Goal: Task Accomplishment & Management: Use online tool/utility

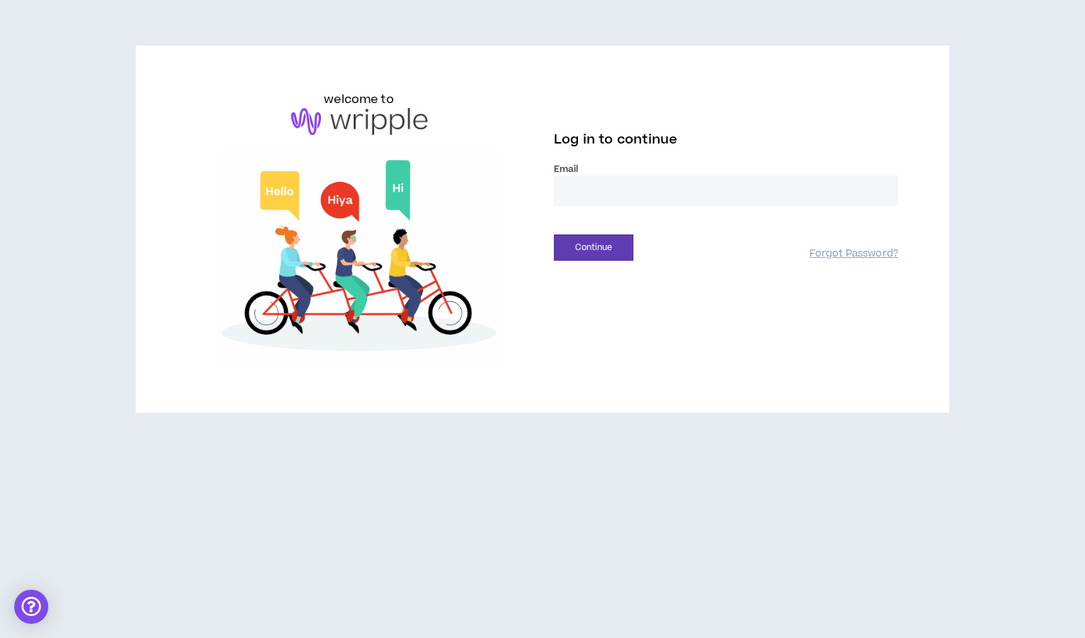
click at [894, 15] on div "welcome to Log in to continue Email * Continue Forgot Password?" at bounding box center [542, 234] width 1085 height 469
click at [580, 198] on input "email" at bounding box center [726, 190] width 344 height 31
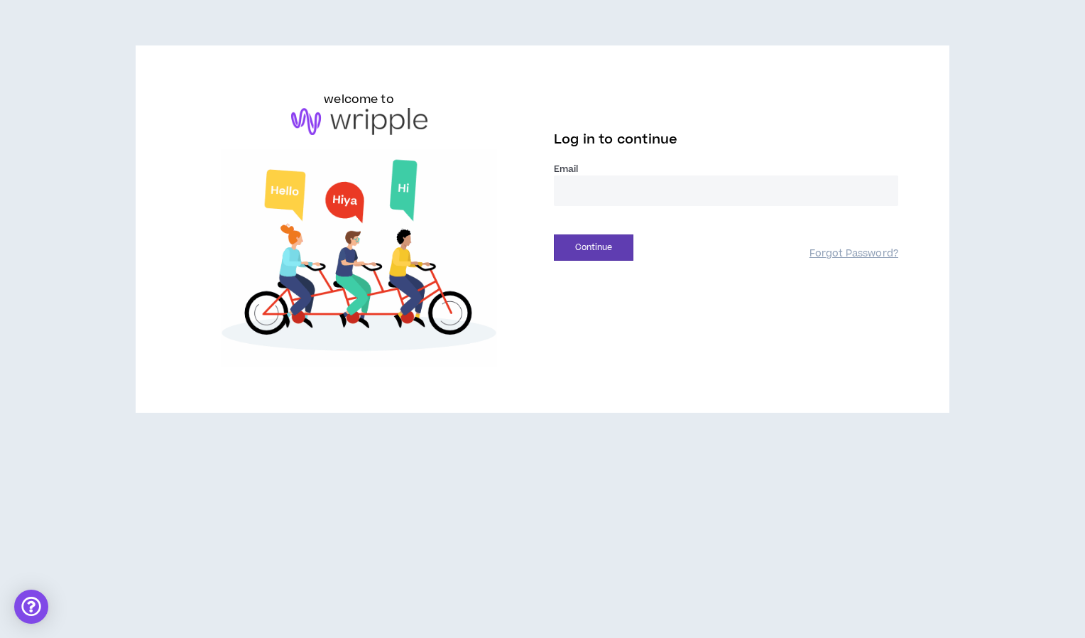
type input "**********"
click at [609, 241] on button "Continue" at bounding box center [594, 247] width 80 height 26
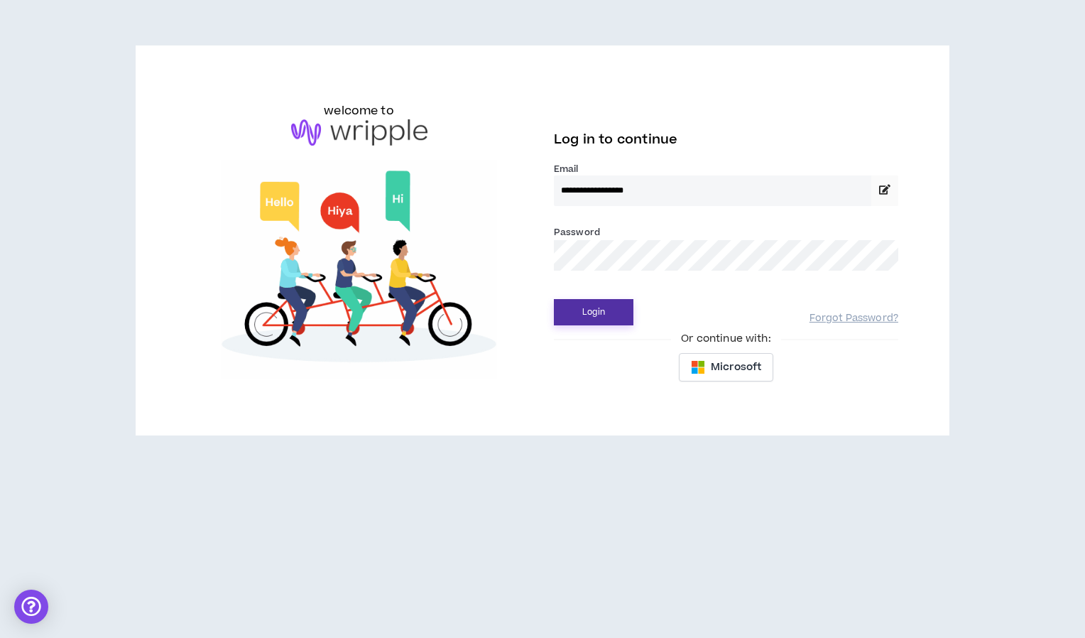
click at [599, 308] on button "Login" at bounding box center [594, 312] width 80 height 26
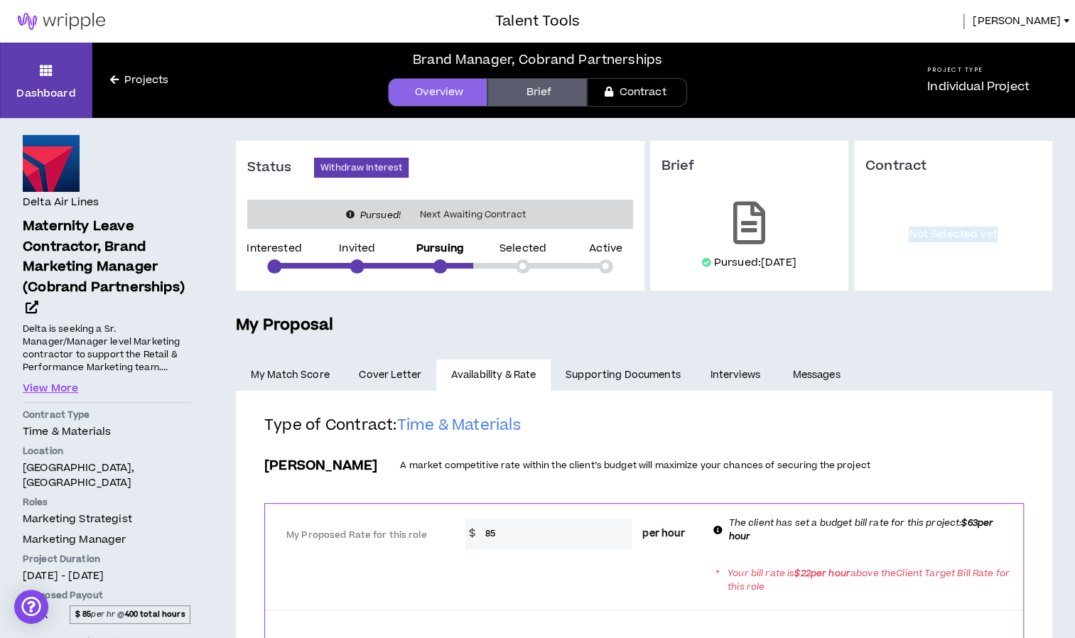
drag, startPoint x: 1073, startPoint y: 119, endPoint x: 1085, endPoint y: 214, distance: 95.9
click at [1075, 214] on html "Talent Tools [PERSON_NAME] Dashboard Projects Brand Manager, Cobrand Partnershi…" at bounding box center [537, 319] width 1075 height 638
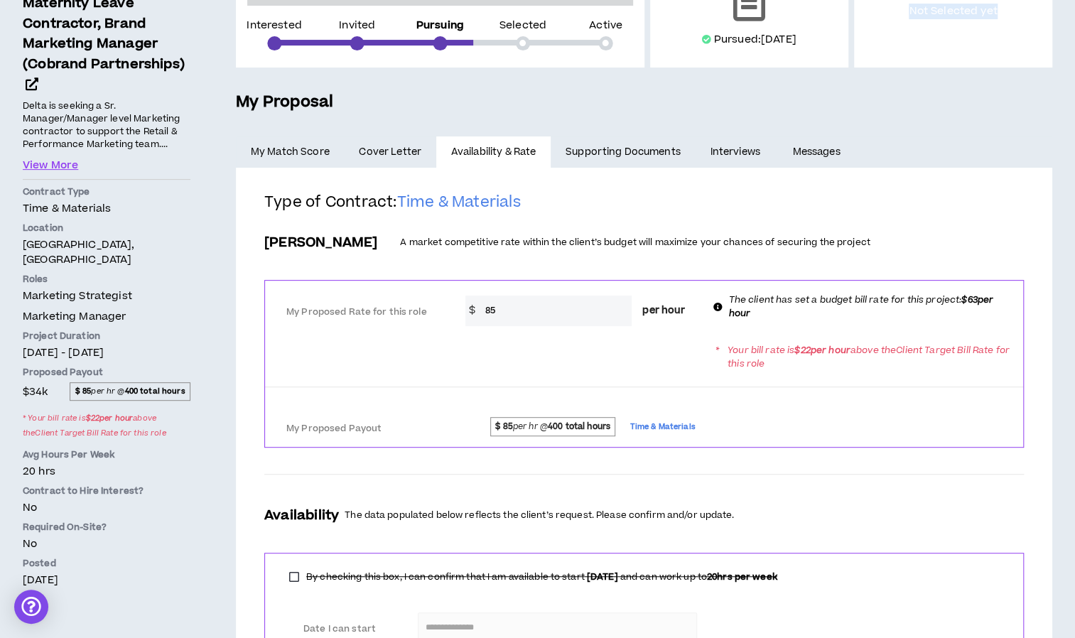
scroll to position [9, 0]
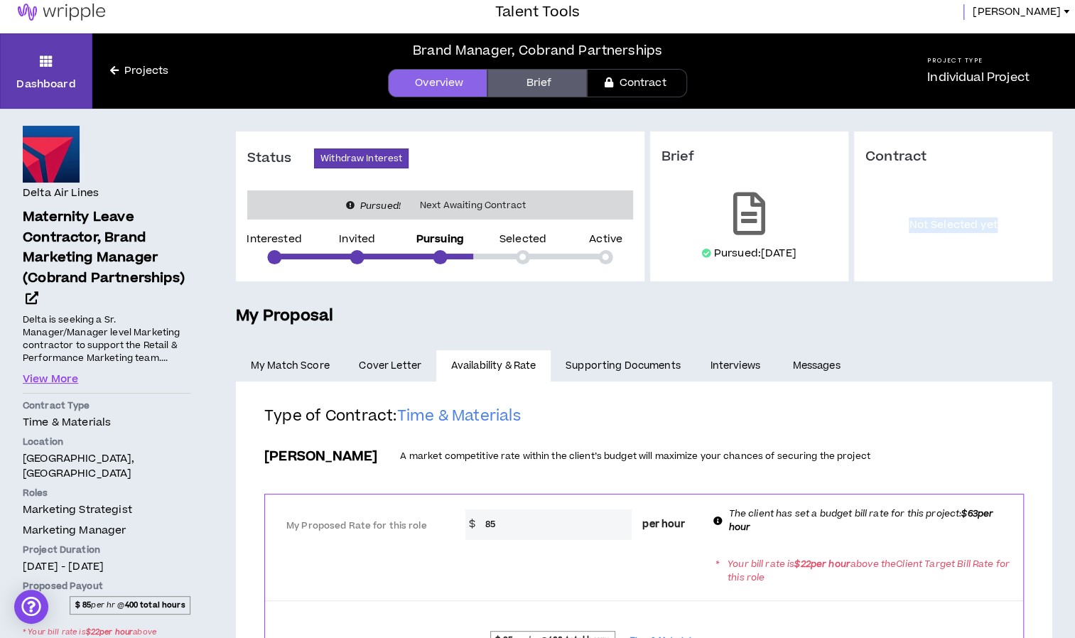
click at [115, 67] on icon at bounding box center [114, 70] width 9 height 10
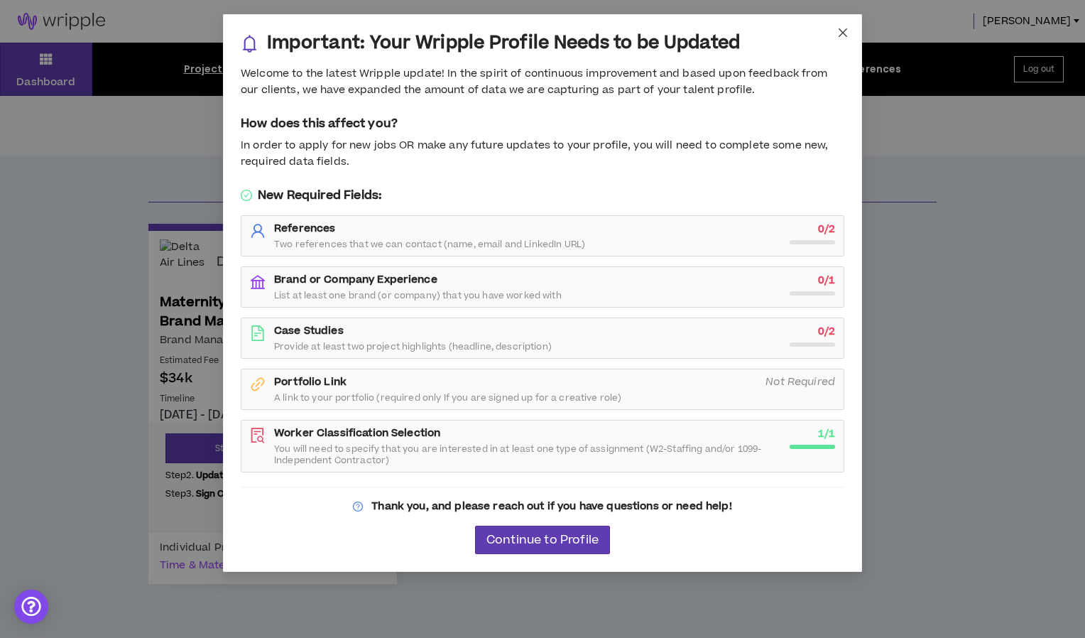
click at [846, 30] on icon "close" at bounding box center [843, 32] width 9 height 9
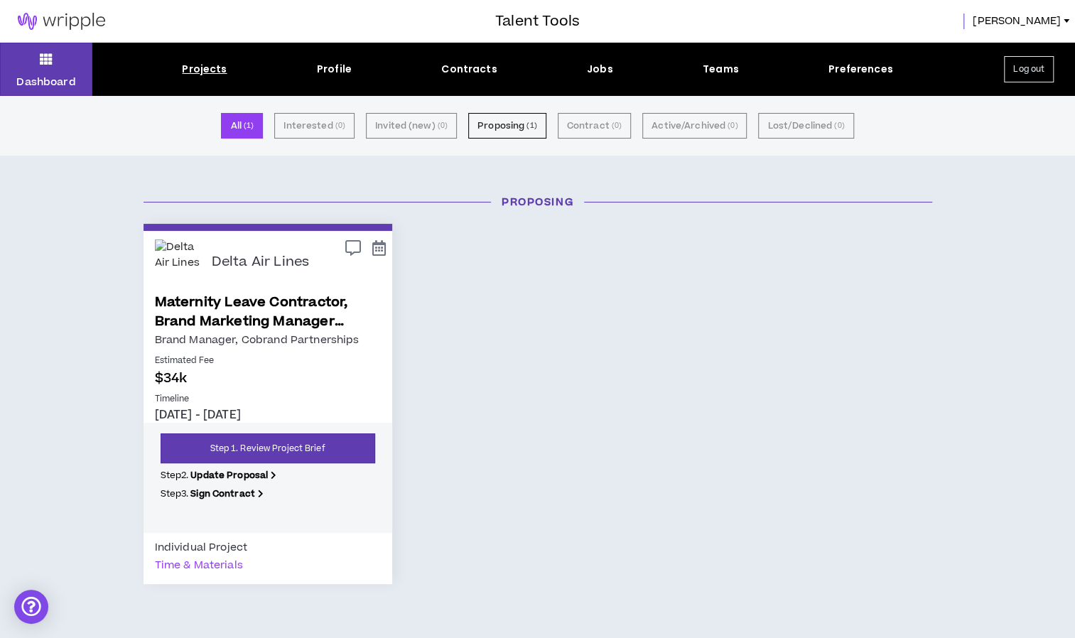
click at [212, 67] on div "Projects" at bounding box center [204, 69] width 45 height 15
click at [594, 67] on div "Jobs" at bounding box center [600, 69] width 26 height 15
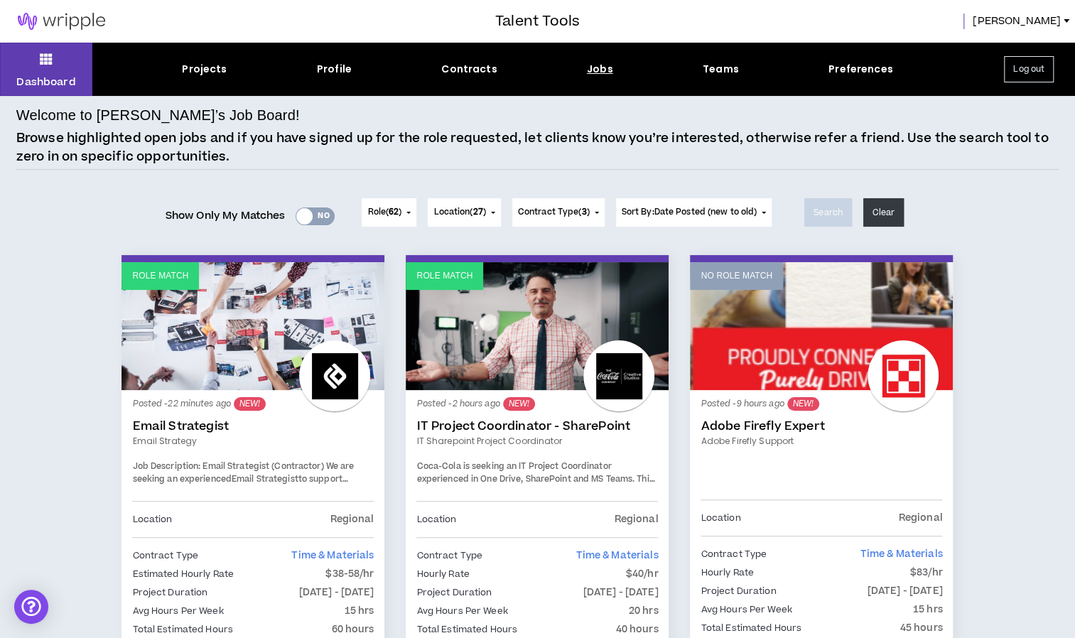
click at [557, 218] on span "Contract Type ( 3 )" at bounding box center [554, 212] width 72 height 13
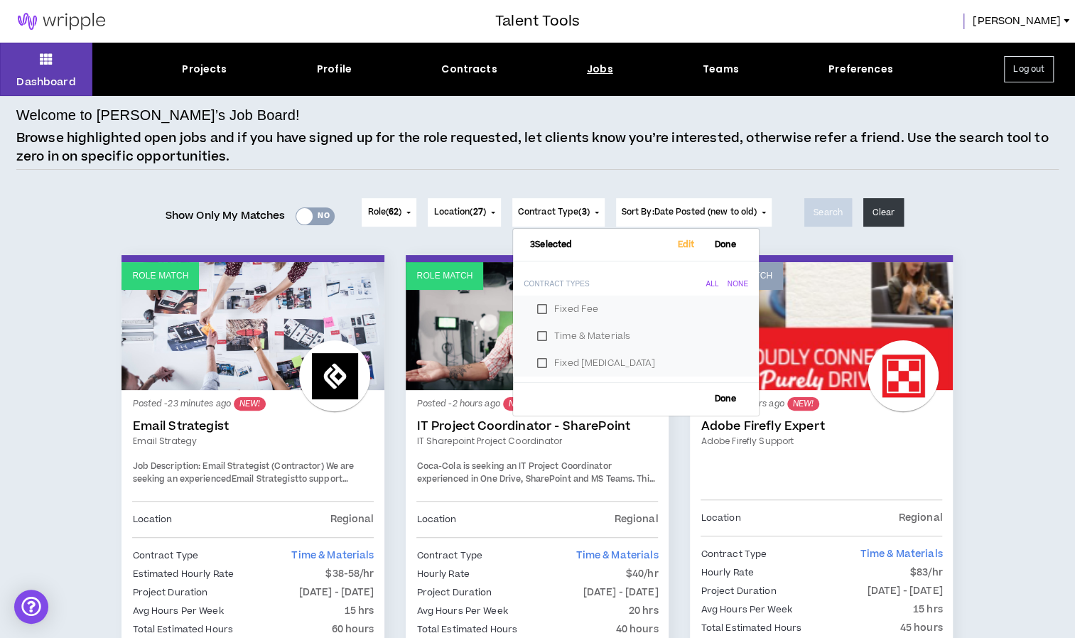
click at [493, 209] on button "Location ( 27 )" at bounding box center [464, 212] width 72 height 28
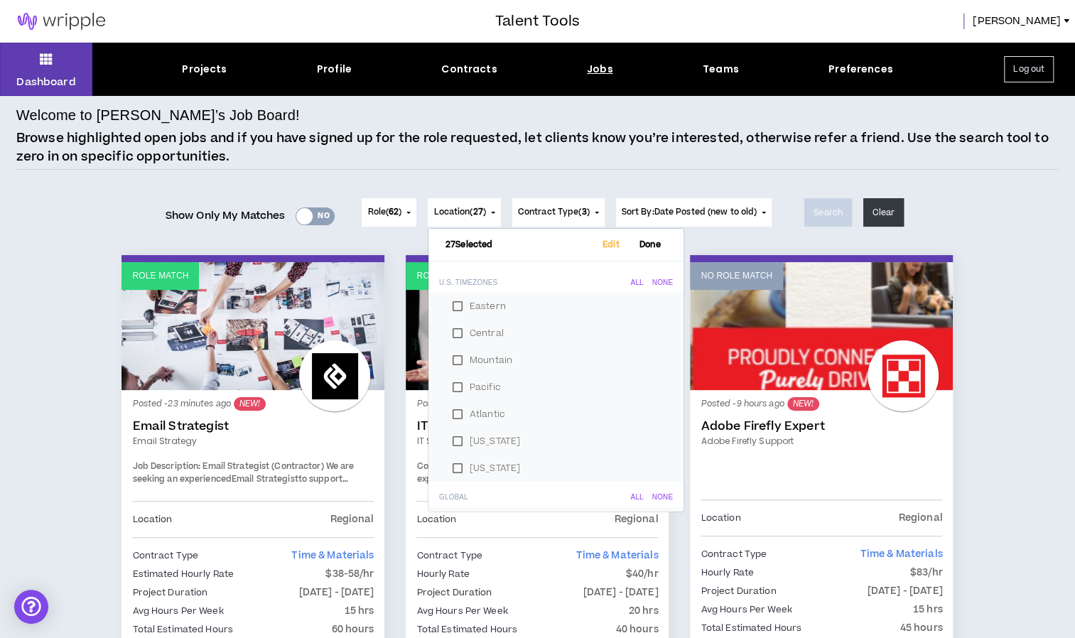
click at [396, 206] on span "Role ( 62 )" at bounding box center [384, 212] width 34 height 13
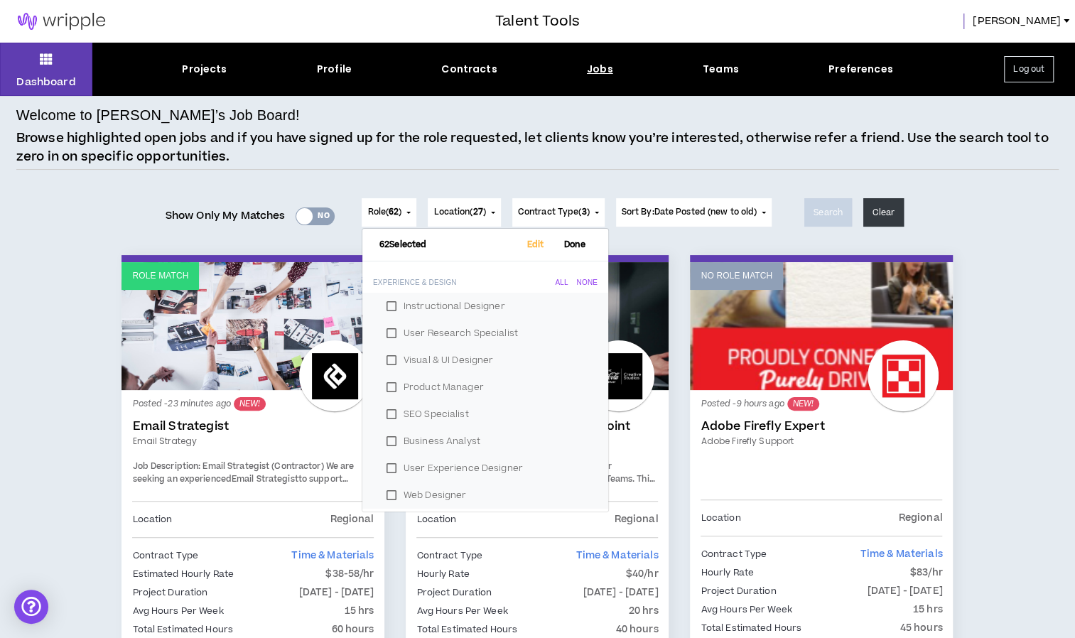
click at [609, 64] on div "Jobs" at bounding box center [600, 69] width 26 height 15
